Goal: Information Seeking & Learning: Learn about a topic

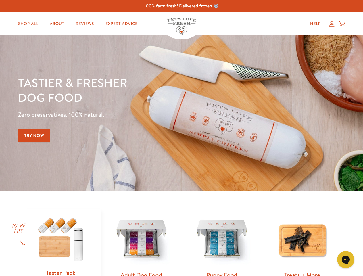
click at [181, 138] on div "Tastier & fresher dog food Zero preservatives. 100% natural. Try Now" at bounding box center [127, 113] width 218 height 76
click at [345, 259] on icon "Gorgias live chat" at bounding box center [345, 258] width 5 height 5
